Goal: Task Accomplishment & Management: Check status

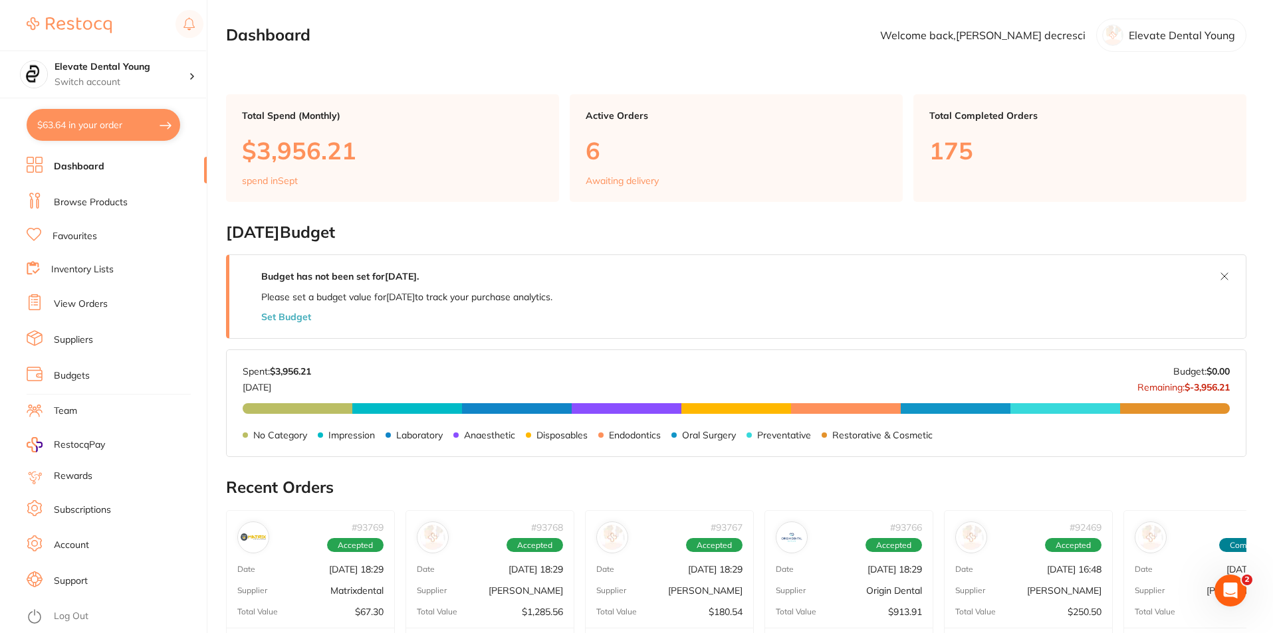
click at [84, 299] on link "View Orders" at bounding box center [81, 304] width 54 height 13
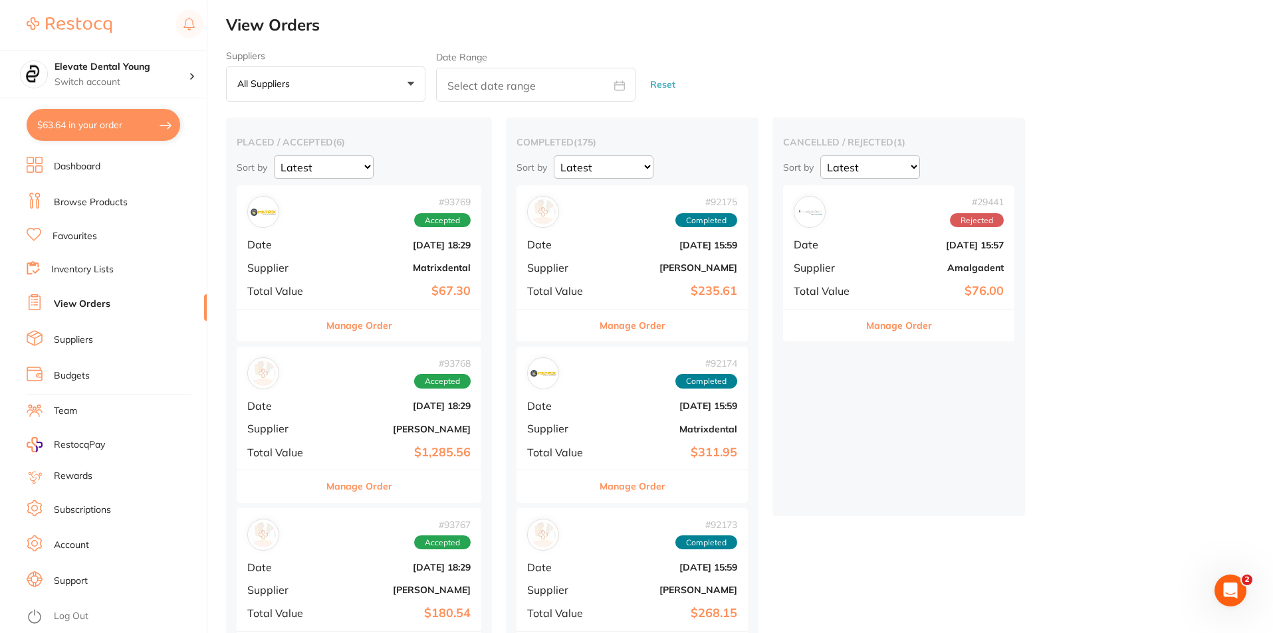
scroll to position [266, 0]
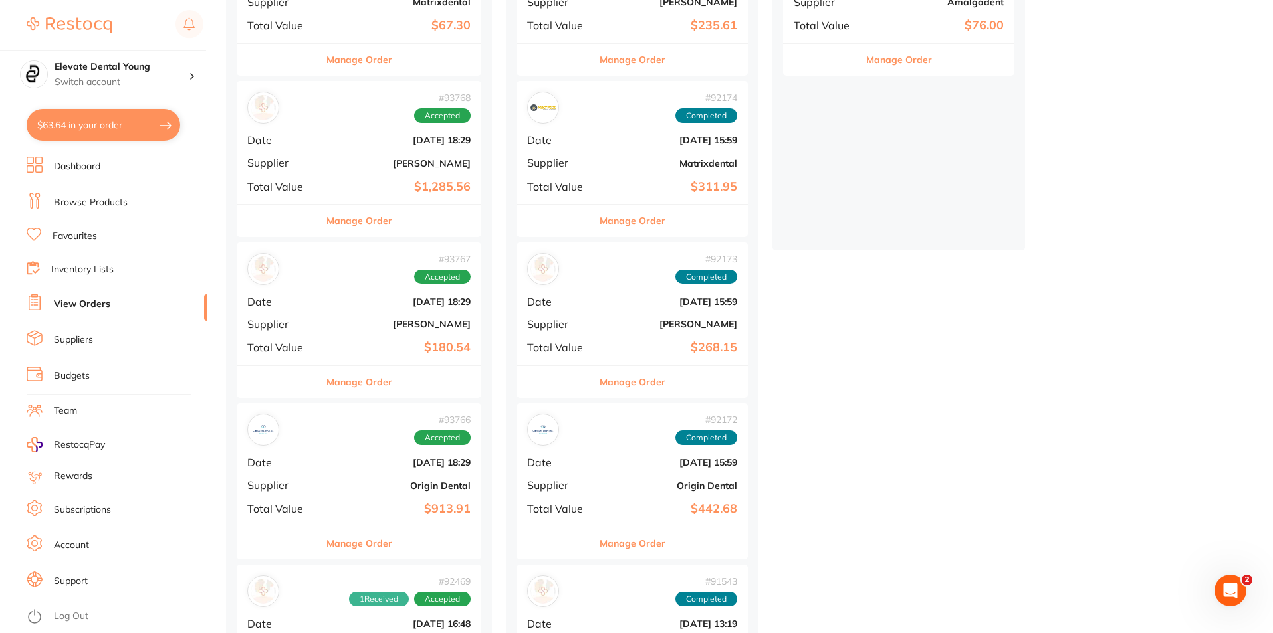
click at [371, 473] on div "# 93766 Accepted Date [DATE] 18:29 Supplier Origin Dental Total Value $913.91" at bounding box center [359, 464] width 245 height 123
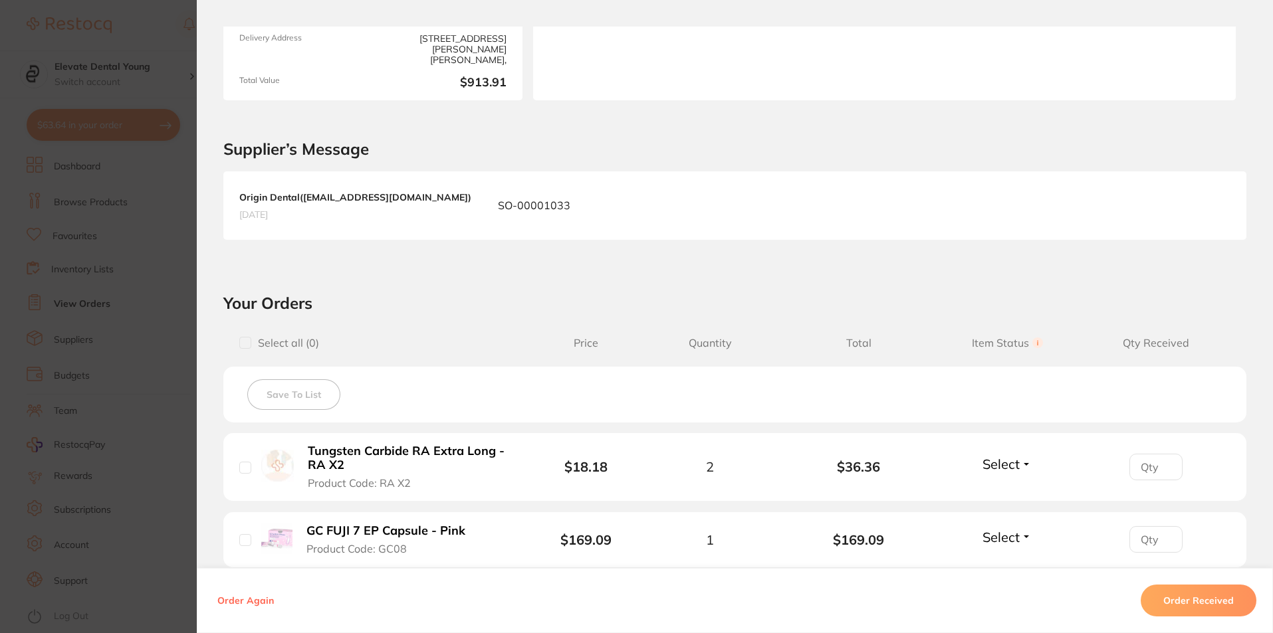
click at [449, 449] on b "Tungsten Carbide RA Extra Long - RA X2" at bounding box center [410, 458] width 205 height 27
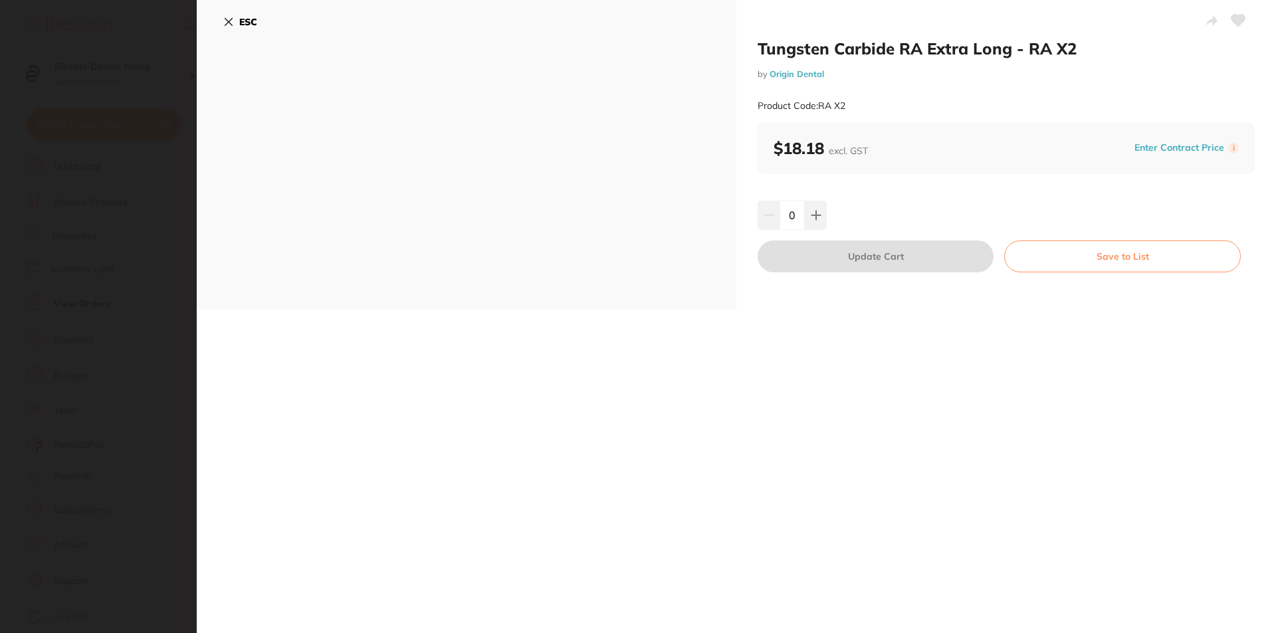
click at [1240, 23] on icon at bounding box center [1238, 20] width 15 height 13
click at [814, 216] on icon at bounding box center [816, 215] width 9 height 9
click at [817, 218] on icon at bounding box center [816, 215] width 11 height 11
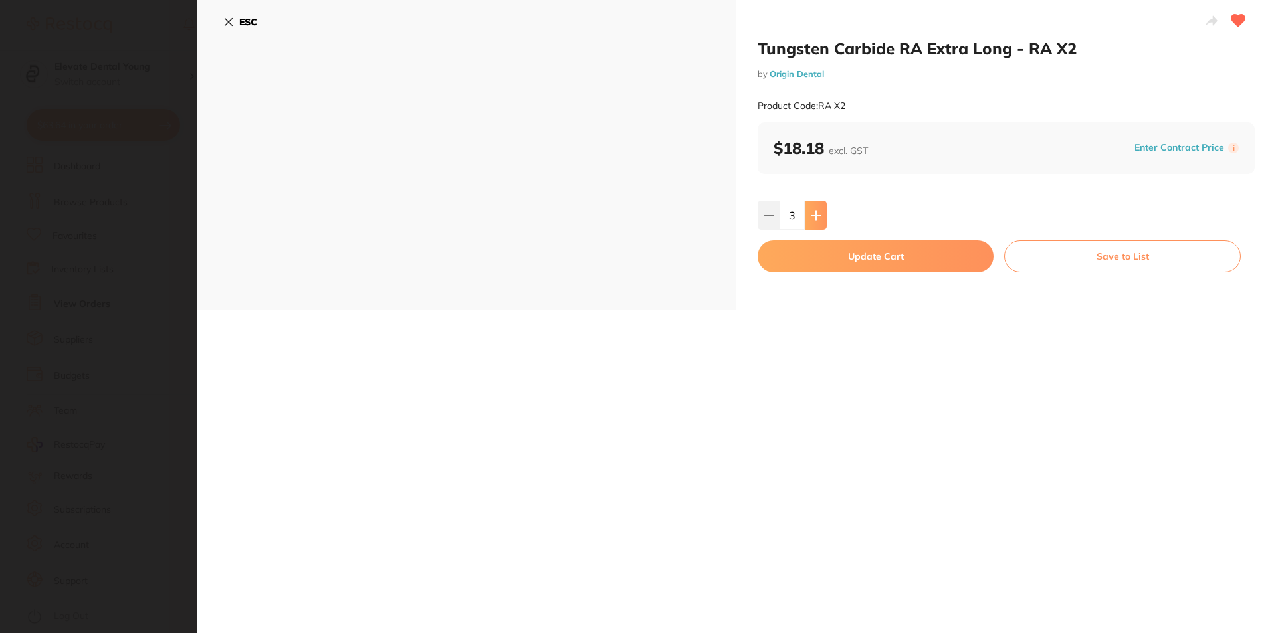
type input "4"
click at [820, 261] on button "Update Cart" at bounding box center [876, 257] width 236 height 32
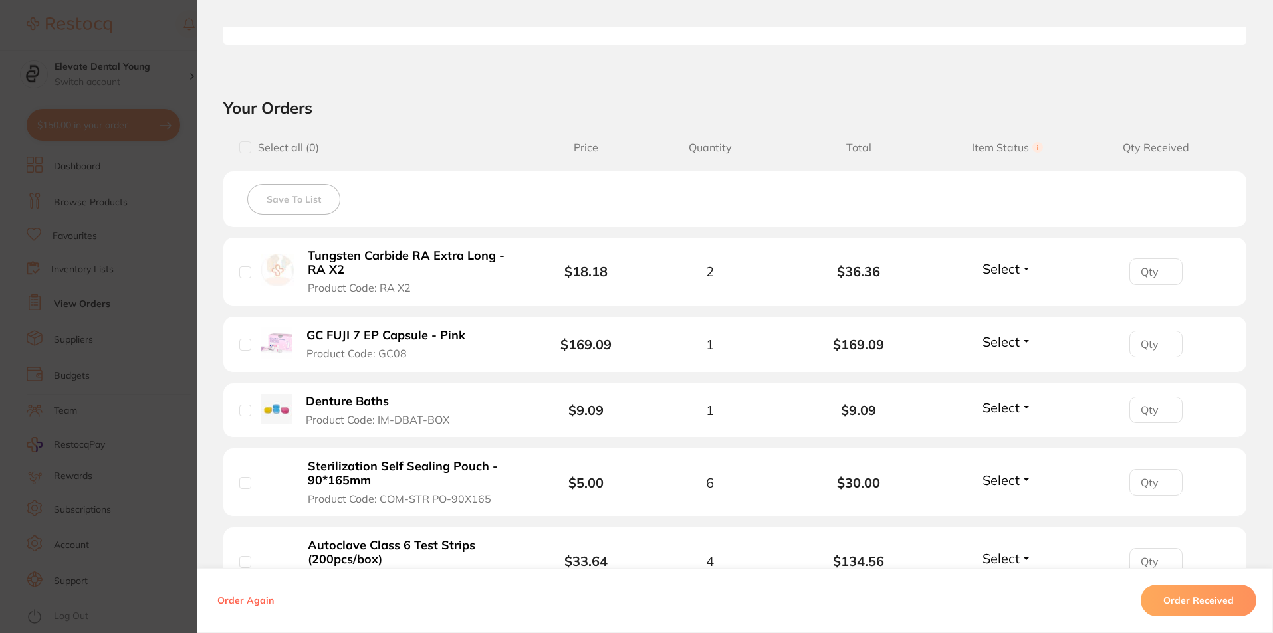
scroll to position [532, 0]
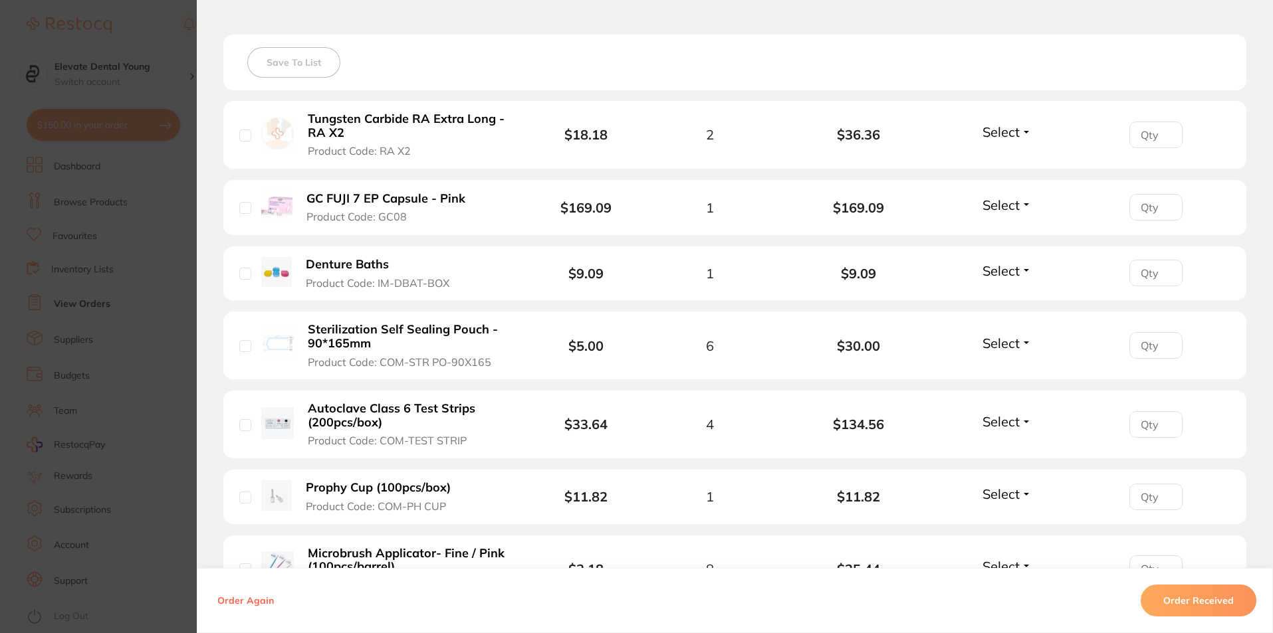
click at [1179, 598] on button "Order Received" at bounding box center [1199, 601] width 116 height 32
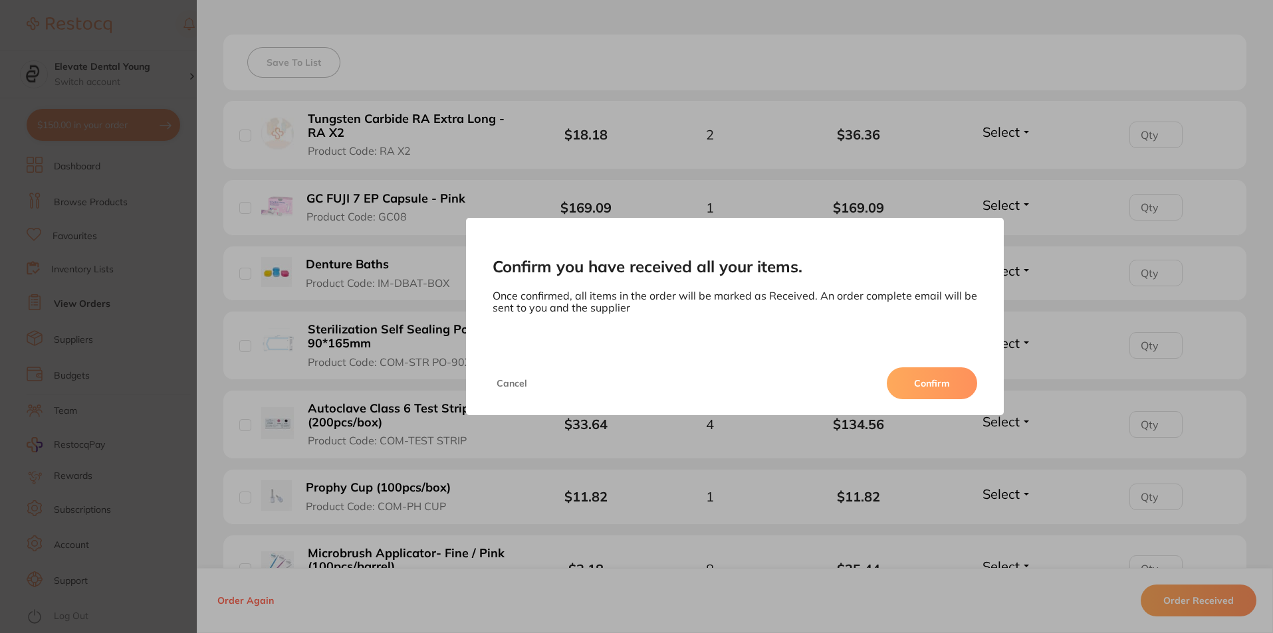
click at [919, 392] on button "Confirm" at bounding box center [932, 384] width 90 height 32
